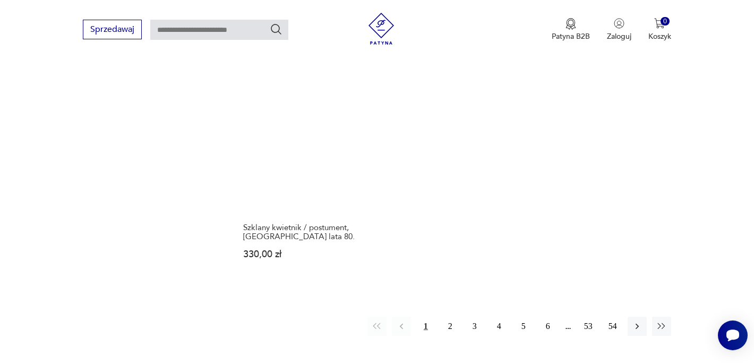
scroll to position [1592, 0]
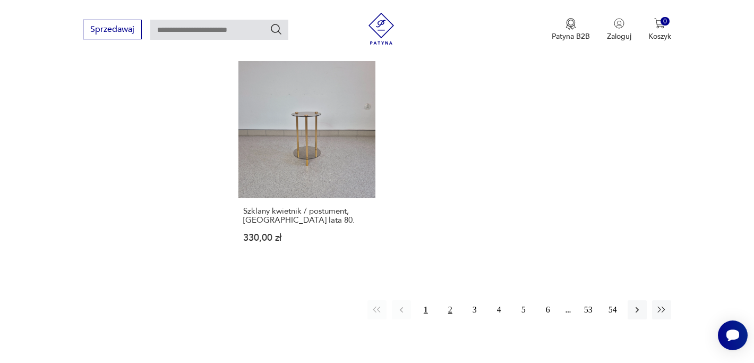
click at [451, 300] on button "2" at bounding box center [450, 309] width 19 height 19
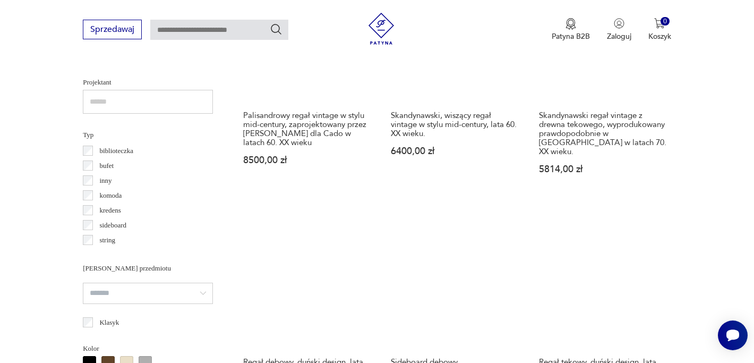
scroll to position [774, 0]
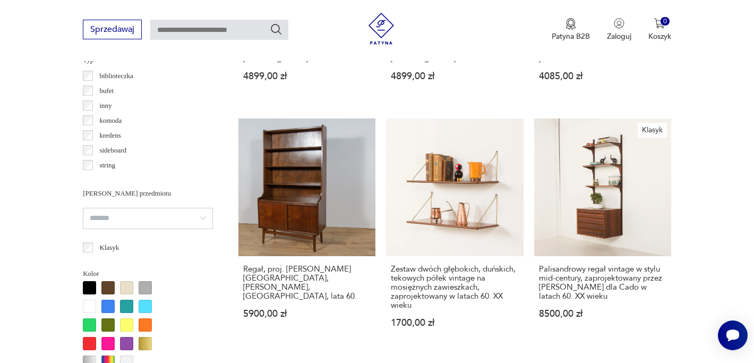
scroll to position [825, 0]
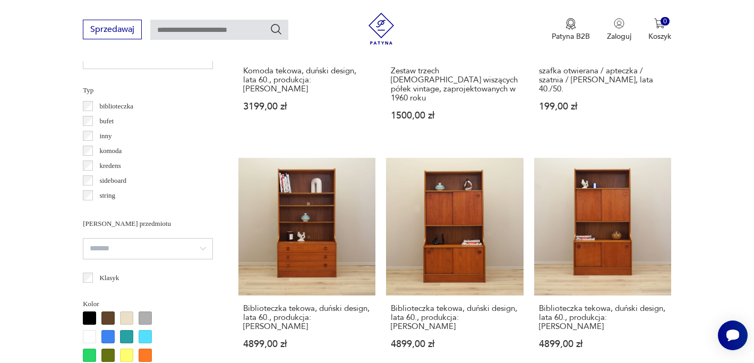
scroll to position [807, 0]
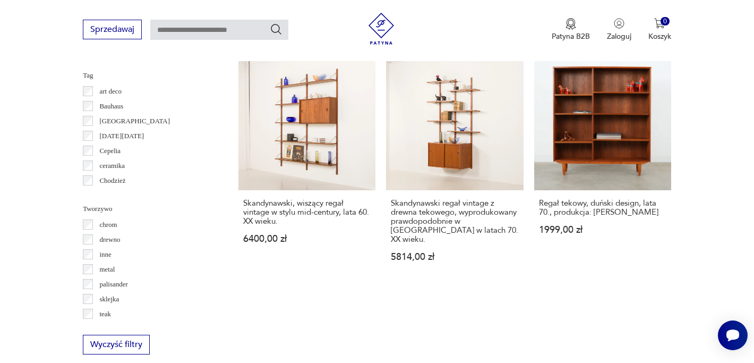
scroll to position [1130, 0]
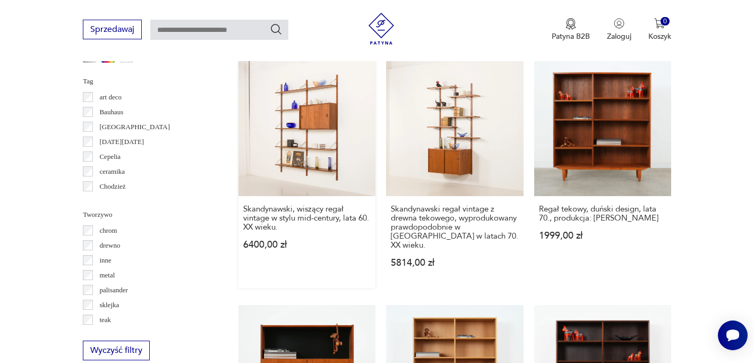
click at [297, 151] on link "Skandynawski, wiszący regał vintage w stylu mid-century, lata 60. XX wieku. 640…" at bounding box center [306, 173] width 137 height 229
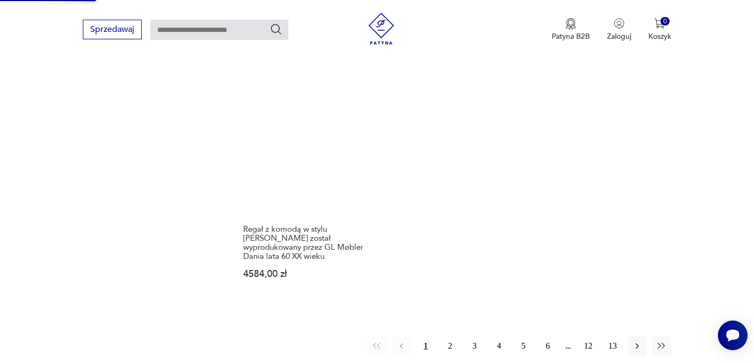
scroll to position [1622, 0]
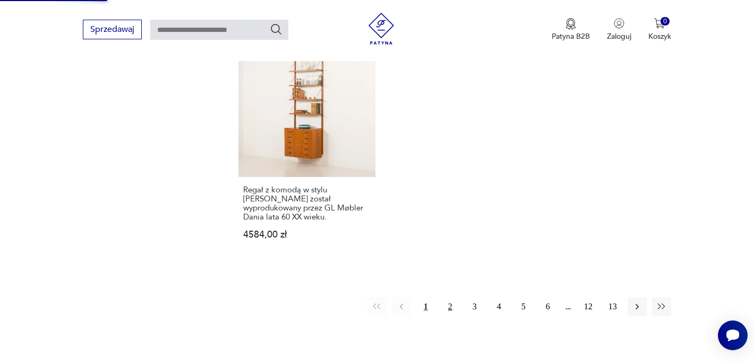
click at [453, 297] on button "2" at bounding box center [450, 306] width 19 height 19
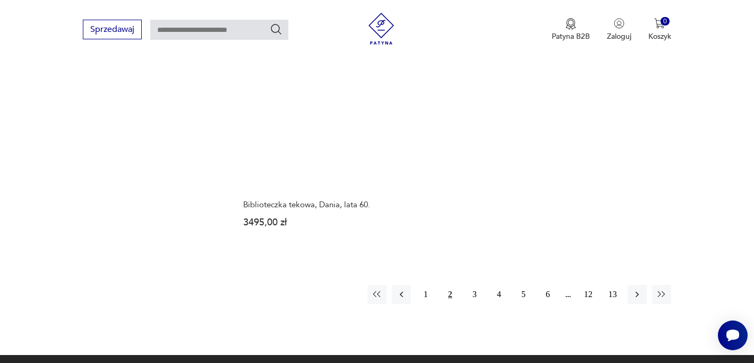
scroll to position [1592, 0]
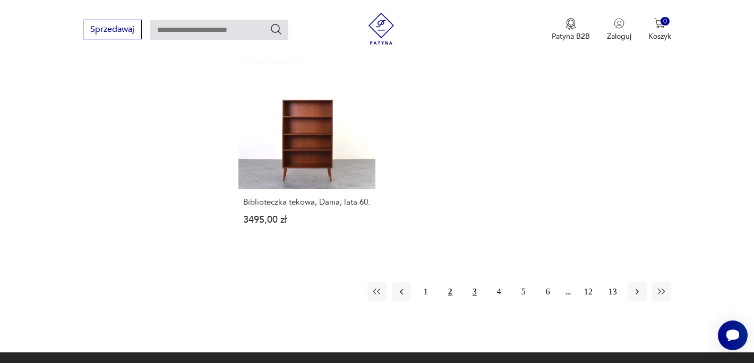
click at [472, 282] on button "3" at bounding box center [474, 291] width 19 height 19
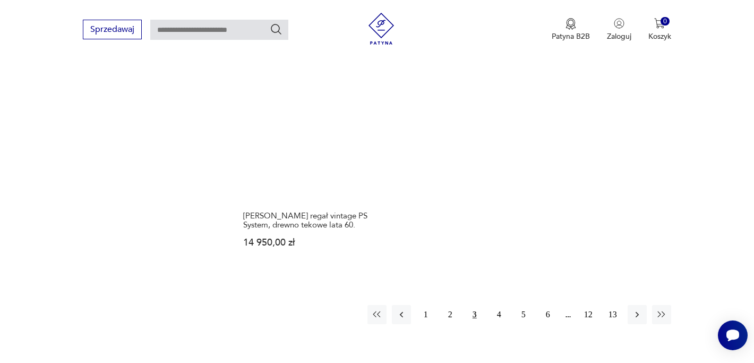
scroll to position [1553, 0]
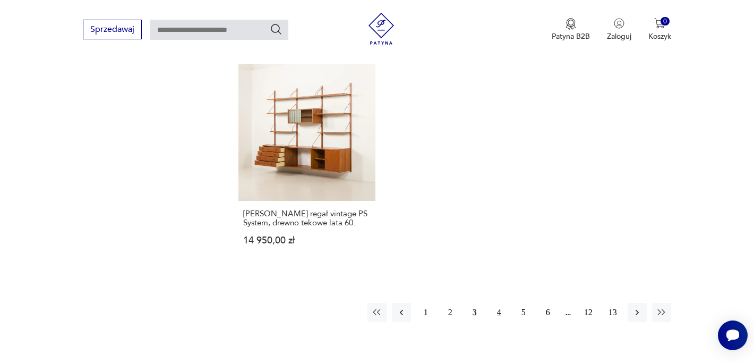
click at [500, 303] on button "4" at bounding box center [498, 312] width 19 height 19
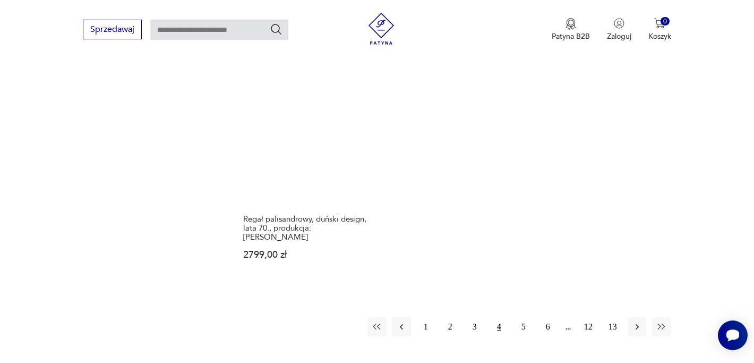
scroll to position [1595, 0]
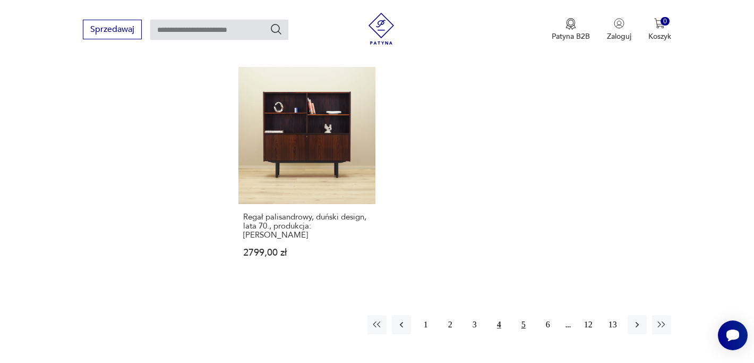
click at [523, 315] on button "5" at bounding box center [523, 324] width 19 height 19
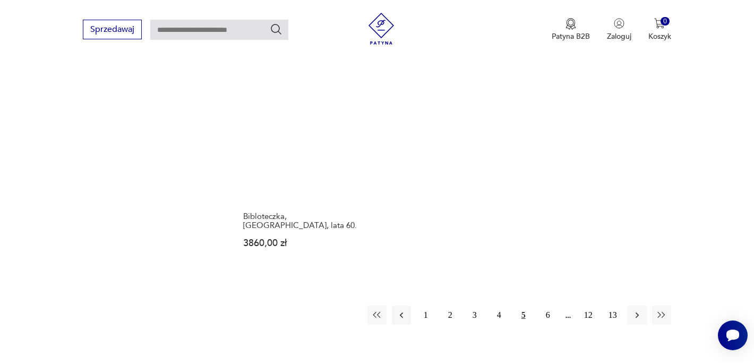
scroll to position [1575, 0]
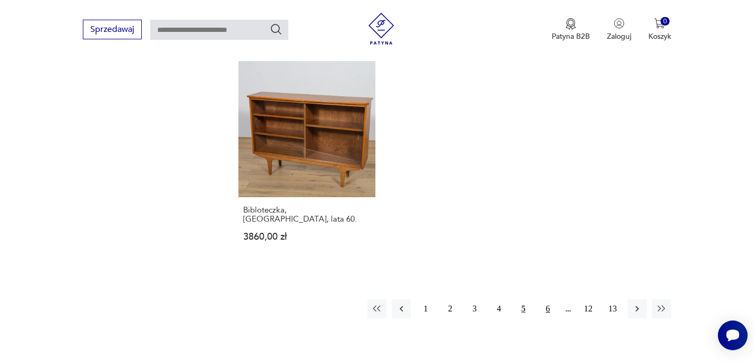
click at [547, 299] on button "6" at bounding box center [547, 308] width 19 height 19
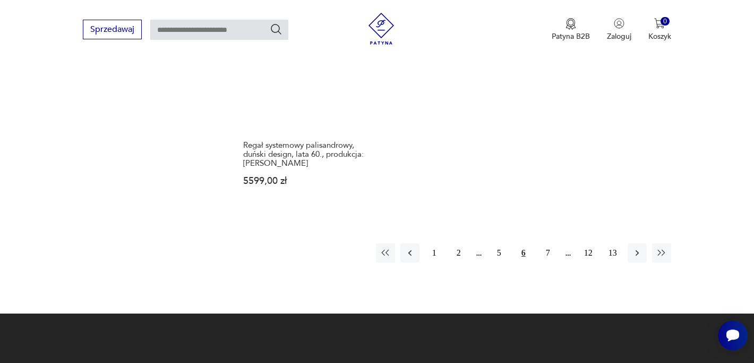
scroll to position [1657, 0]
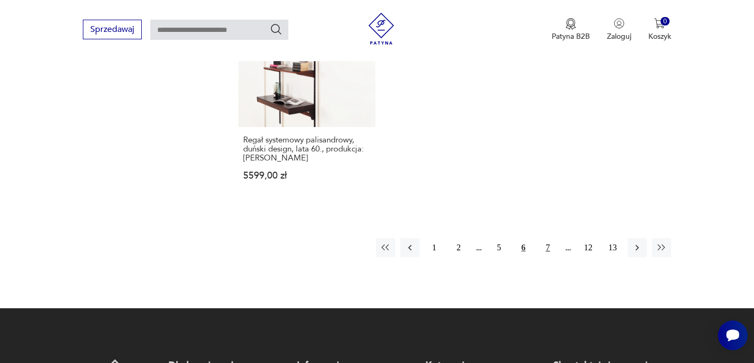
click at [547, 238] on button "7" at bounding box center [547, 247] width 19 height 19
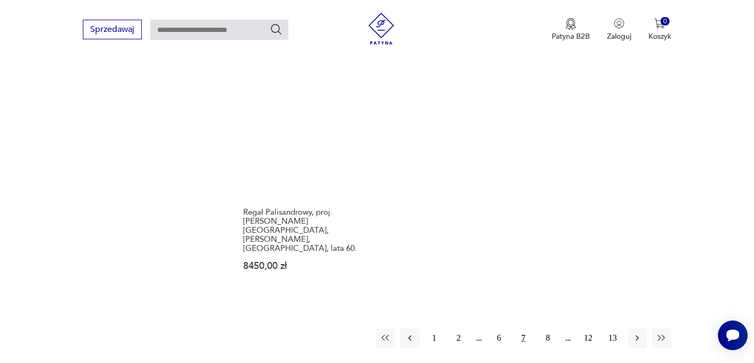
scroll to position [1575, 0]
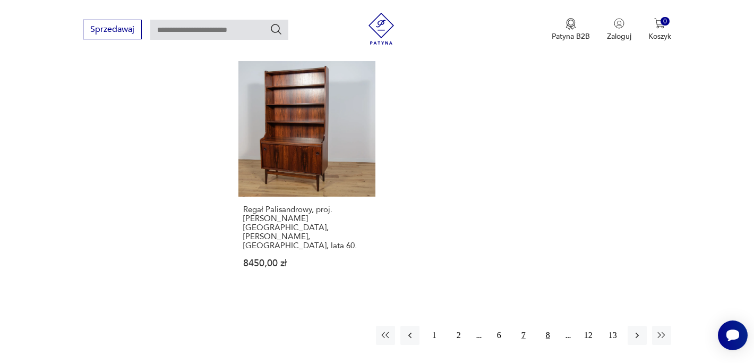
click at [547, 325] on button "8" at bounding box center [547, 334] width 19 height 19
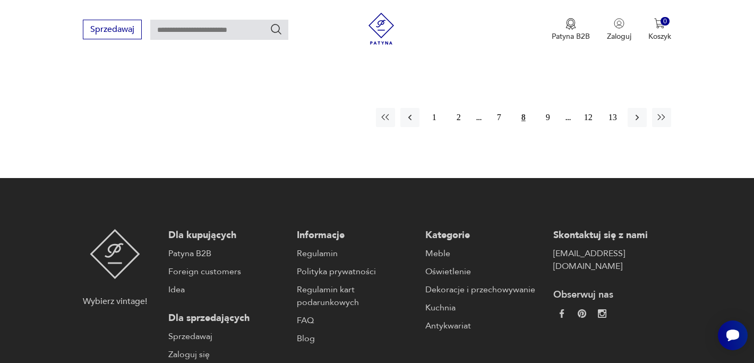
scroll to position [1779, 0]
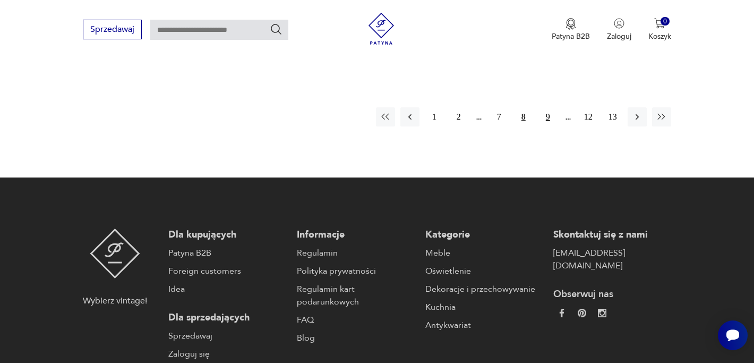
click at [545, 107] on button "9" at bounding box center [547, 116] width 19 height 19
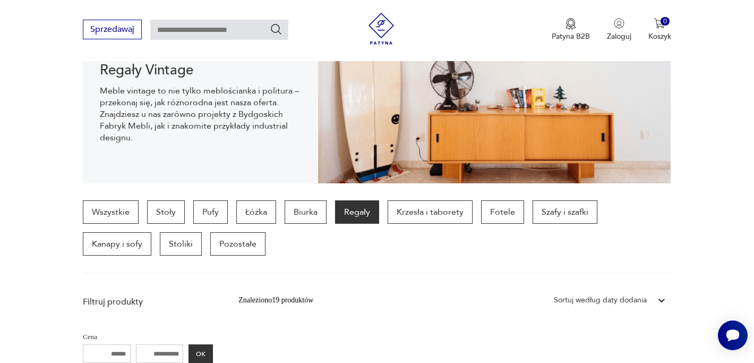
scroll to position [161, 0]
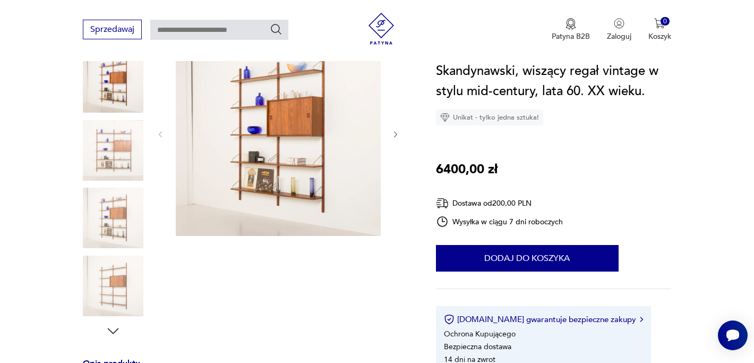
scroll to position [146, 0]
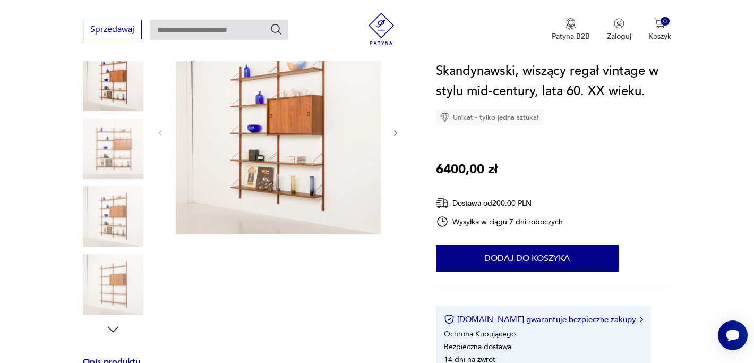
click at [396, 135] on icon "button" at bounding box center [395, 132] width 9 height 9
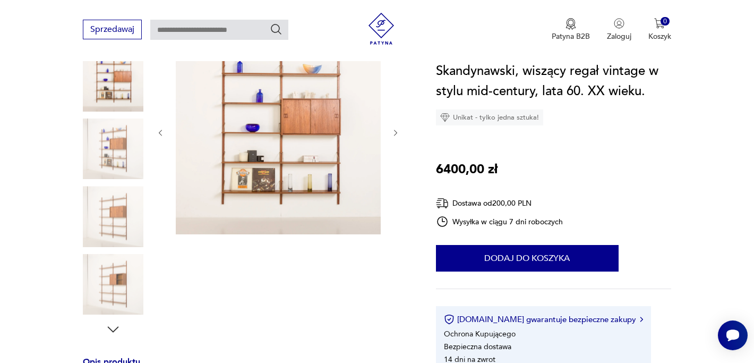
click at [396, 135] on icon "button" at bounding box center [395, 132] width 9 height 9
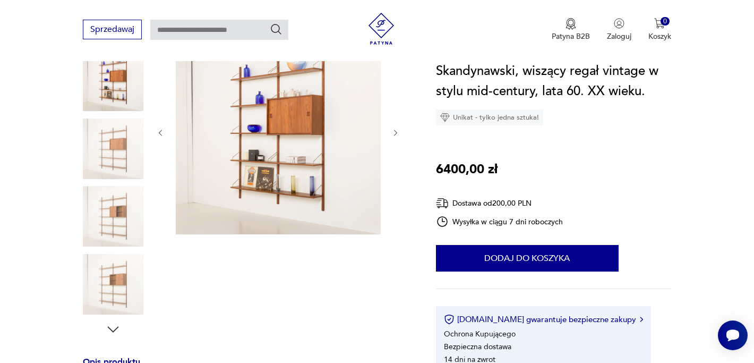
click at [396, 135] on icon "button" at bounding box center [395, 132] width 9 height 9
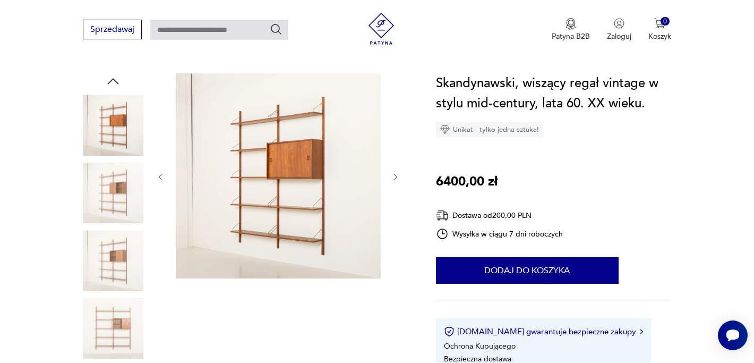
scroll to position [100, 0]
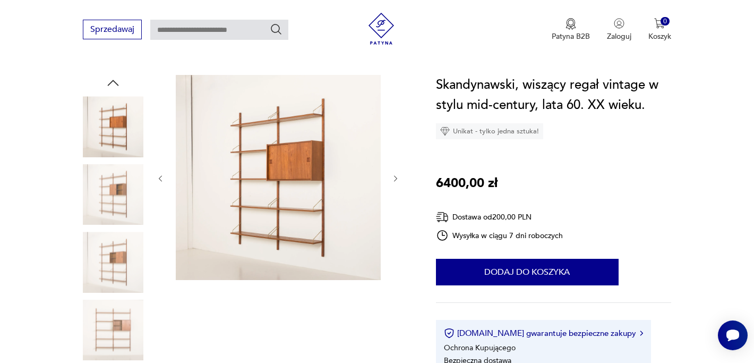
click at [395, 177] on icon "button" at bounding box center [395, 178] width 3 height 6
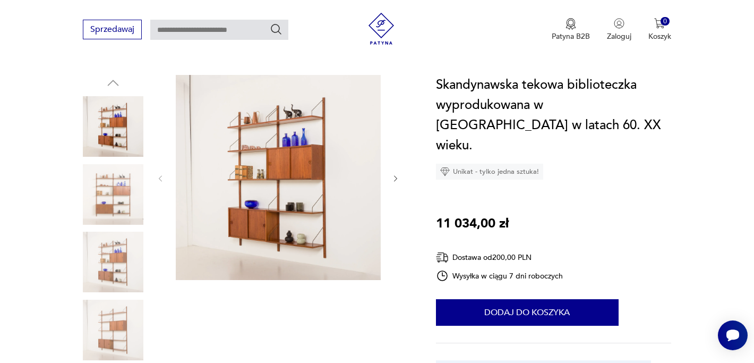
scroll to position [100, 0]
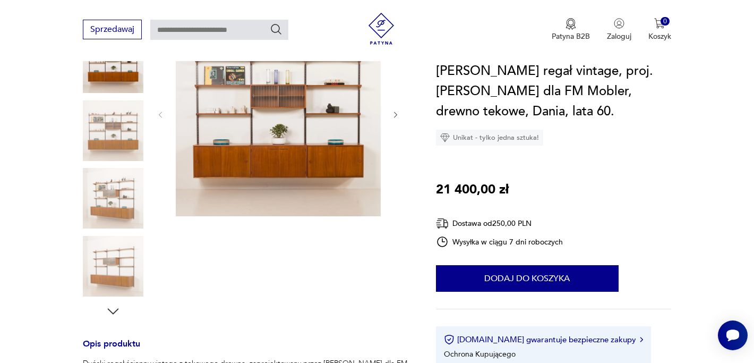
scroll to position [187, 0]
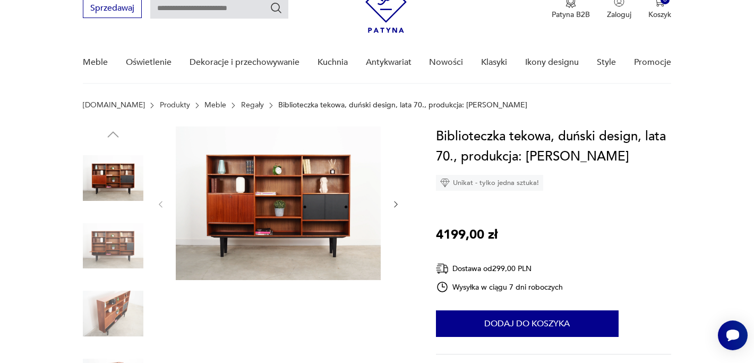
scroll to position [49, 0]
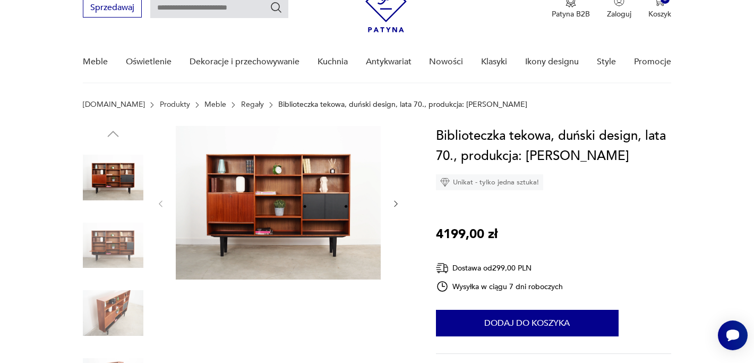
click at [397, 205] on icon "button" at bounding box center [395, 203] width 9 height 9
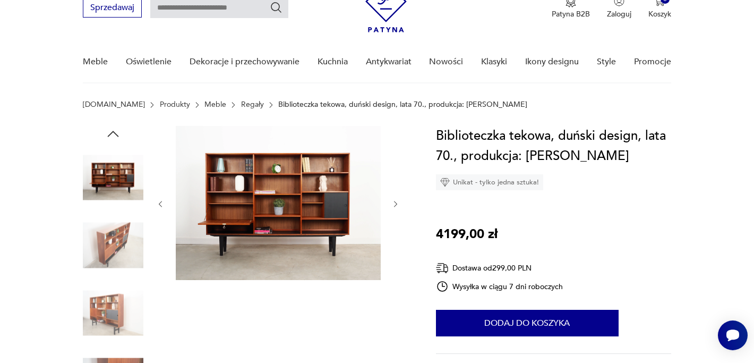
click at [397, 205] on icon "button" at bounding box center [395, 204] width 9 height 9
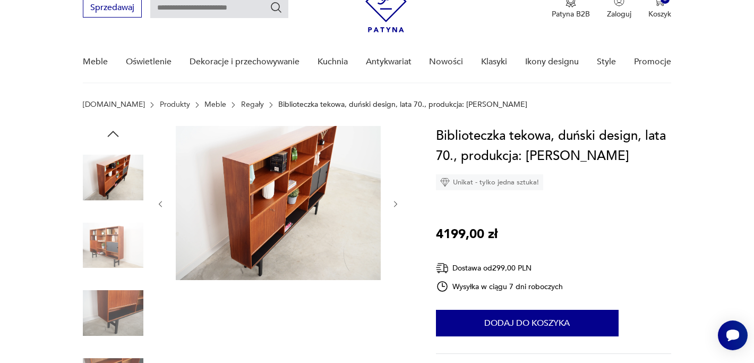
click at [397, 205] on icon "button" at bounding box center [395, 204] width 9 height 9
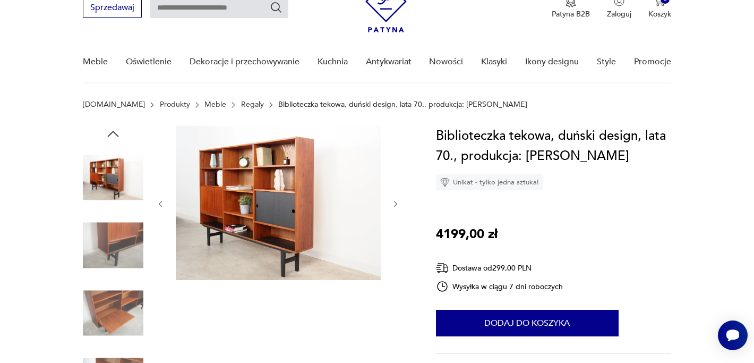
click at [397, 205] on icon "button" at bounding box center [395, 204] width 9 height 9
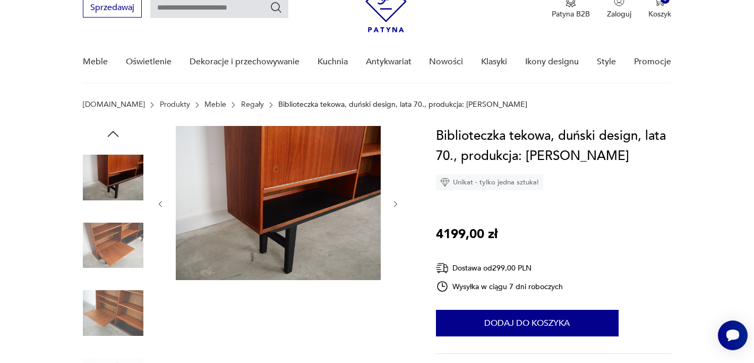
click at [397, 205] on icon "button" at bounding box center [395, 204] width 9 height 9
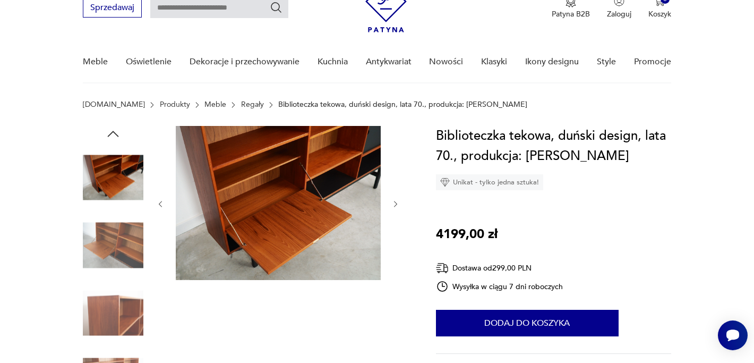
click at [397, 205] on icon "button" at bounding box center [395, 204] width 9 height 9
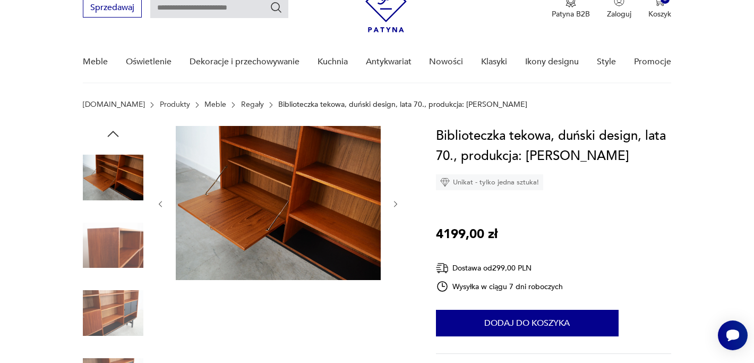
click at [397, 205] on icon "button" at bounding box center [395, 204] width 9 height 9
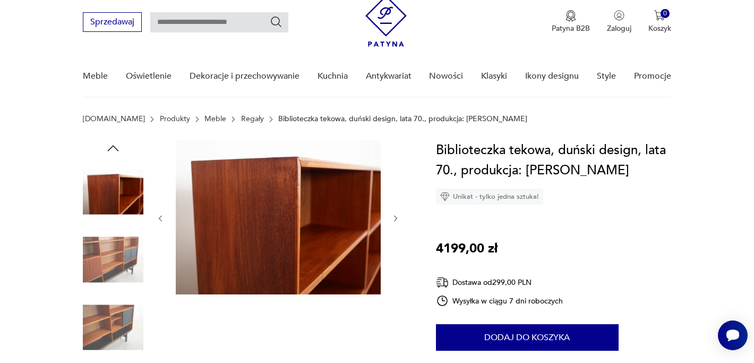
scroll to position [27, 0]
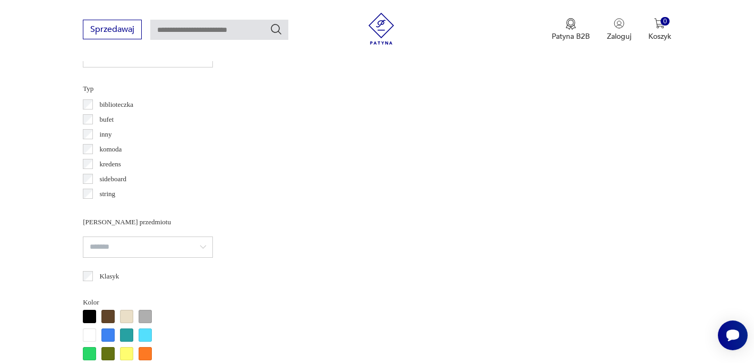
scroll to position [800, 0]
